Goal: Information Seeking & Learning: Learn about a topic

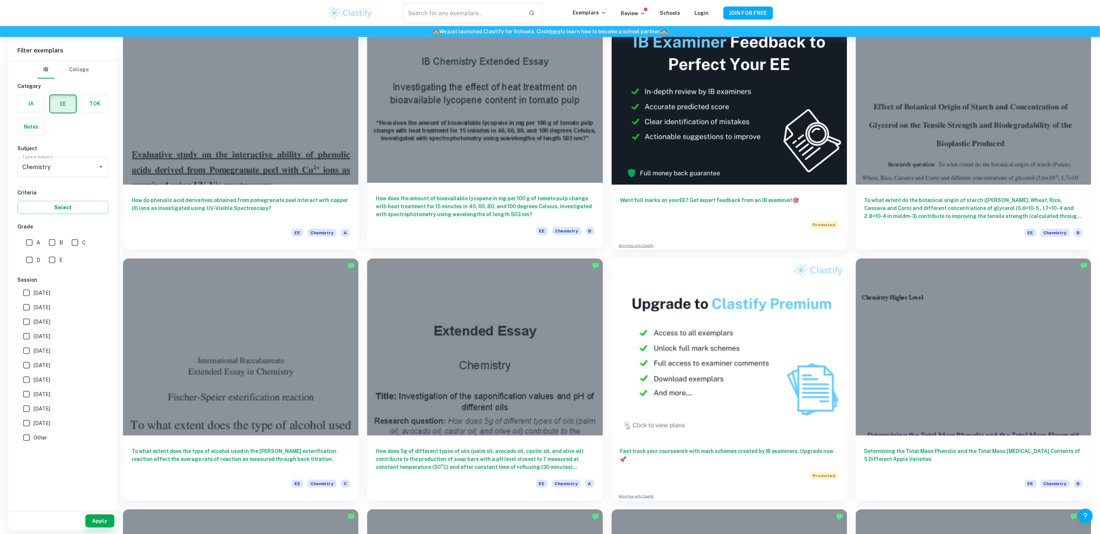
scroll to position [85, 0]
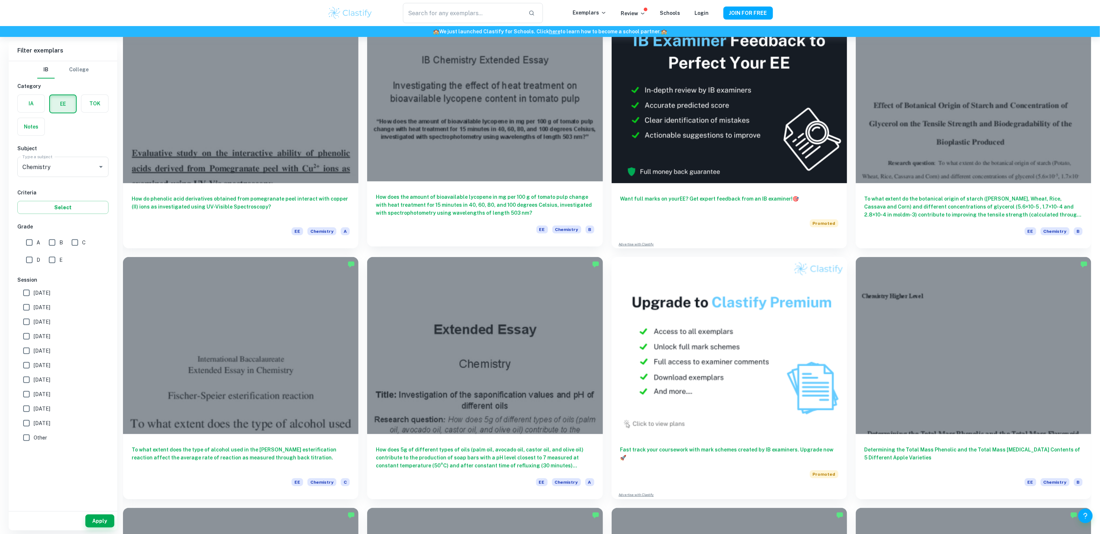
click at [474, 170] on div at bounding box center [485, 93] width 236 height 177
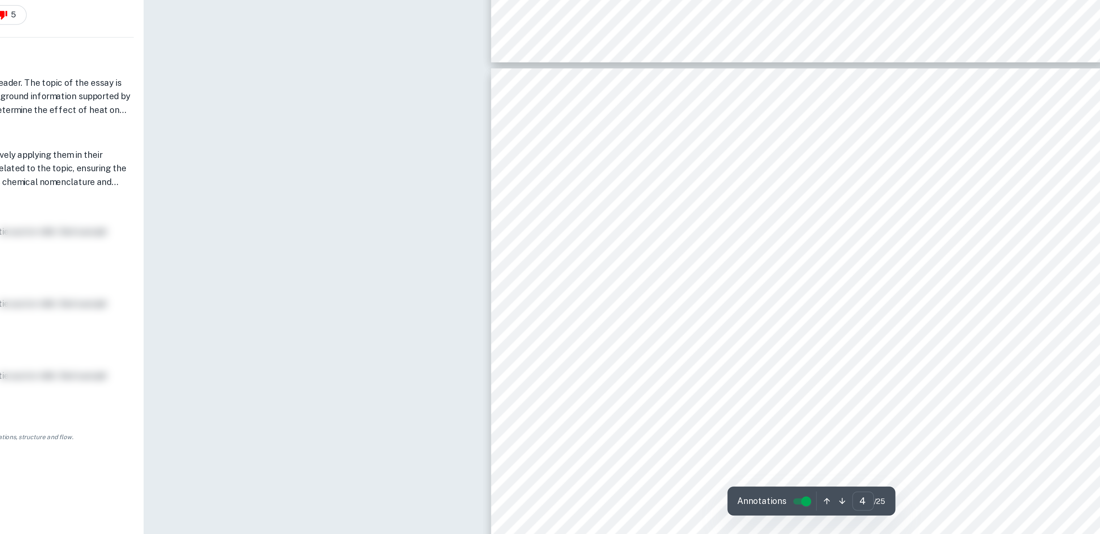
type input "5"
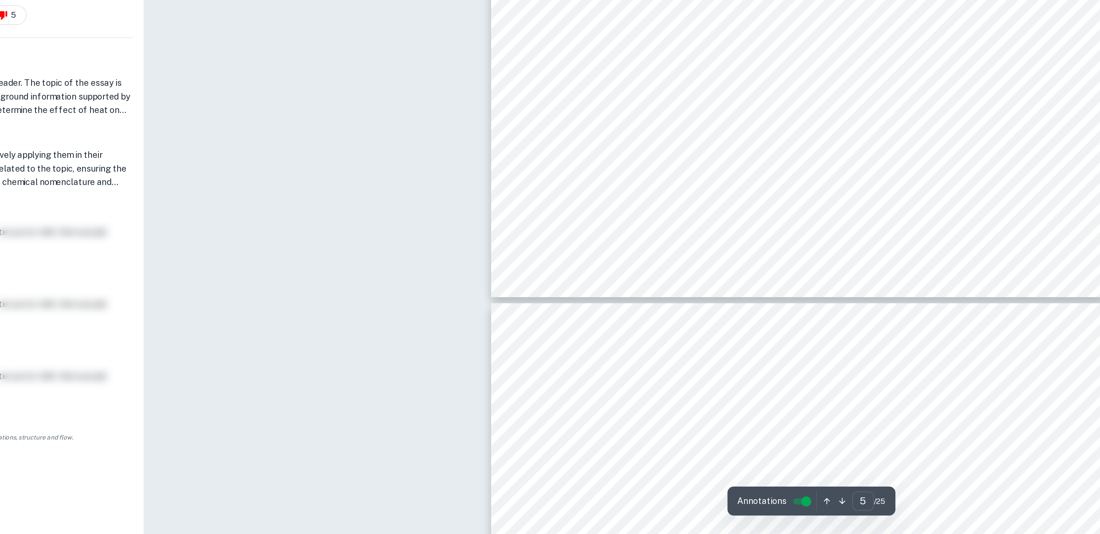
scroll to position [2121, 0]
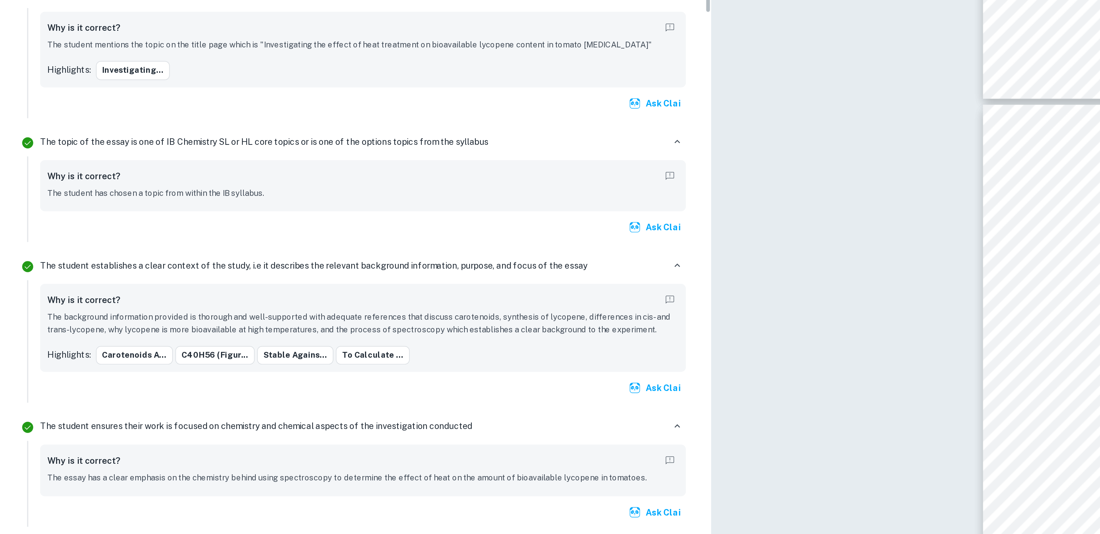
scroll to position [0, 0]
